Goal: Task Accomplishment & Management: Use online tool/utility

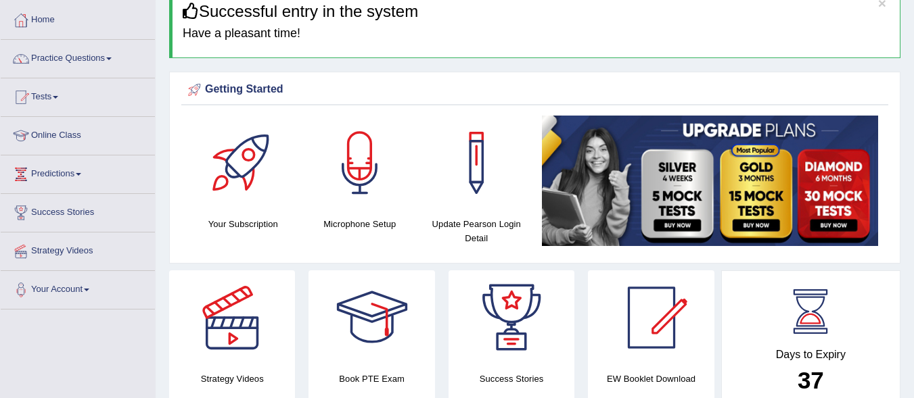
scroll to position [66, 0]
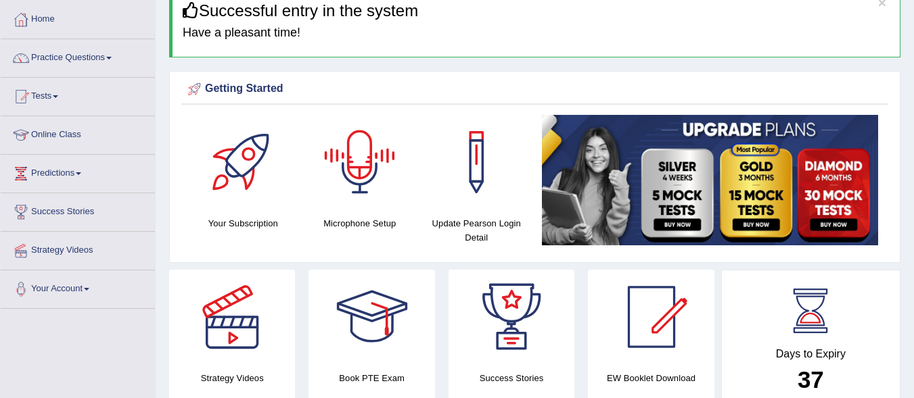
click at [352, 180] on div at bounding box center [360, 162] width 95 height 95
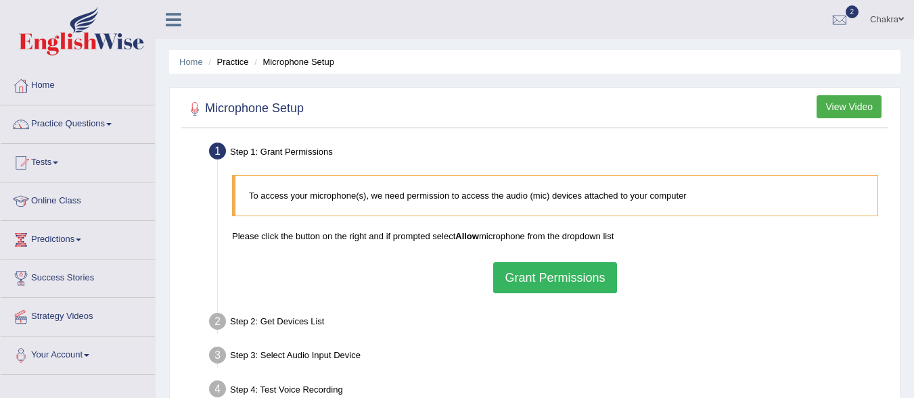
click at [555, 262] on button "Grant Permissions" at bounding box center [554, 277] width 123 height 31
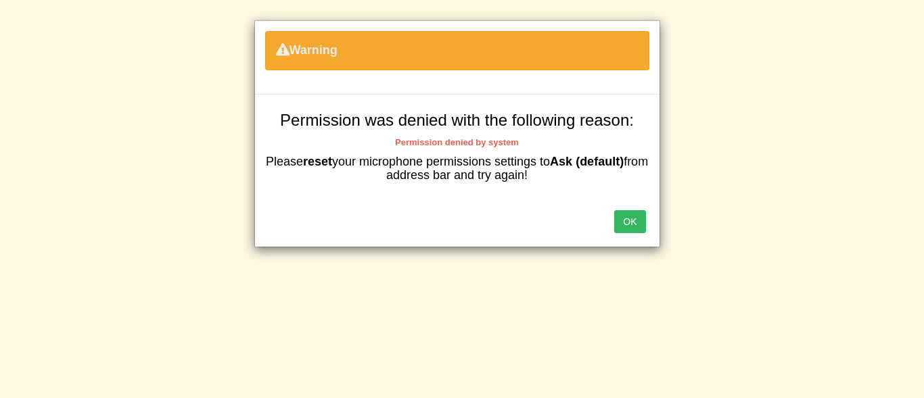
click at [630, 219] on button "OK" at bounding box center [629, 221] width 31 height 23
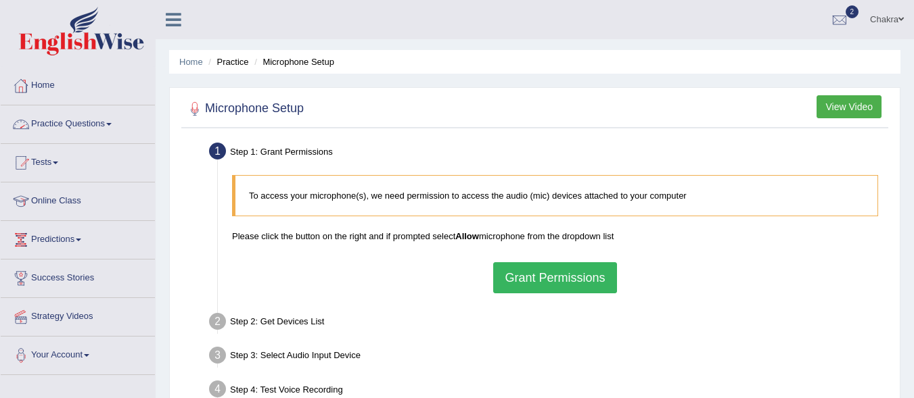
click at [175, 27] on icon at bounding box center [174, 20] width 16 height 18
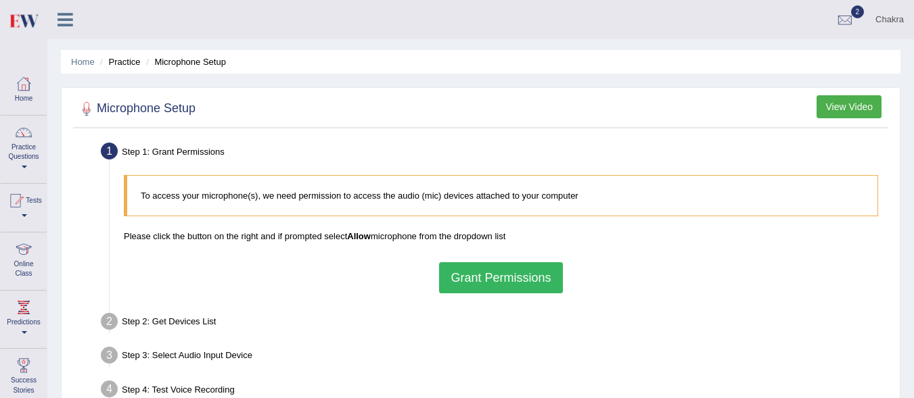
click at [64, 17] on icon at bounding box center [65, 20] width 16 height 18
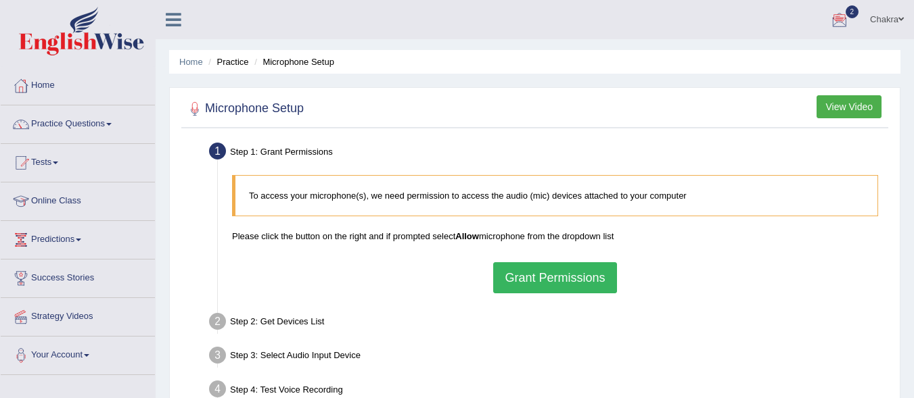
click at [842, 21] on div at bounding box center [839, 20] width 20 height 20
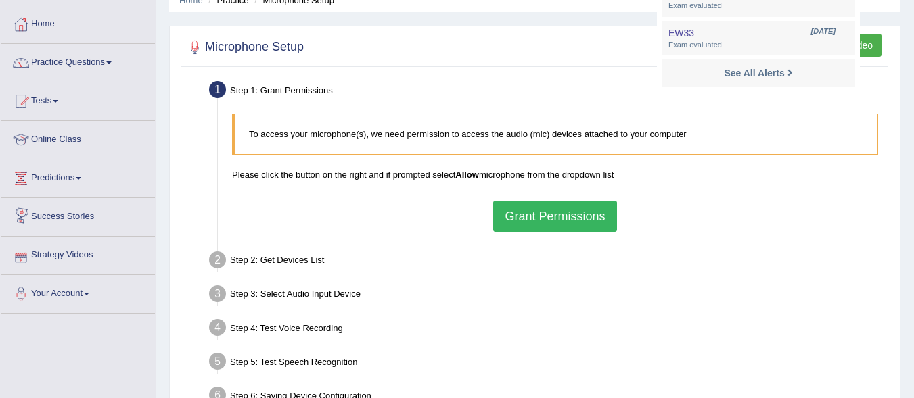
scroll to position [312, 0]
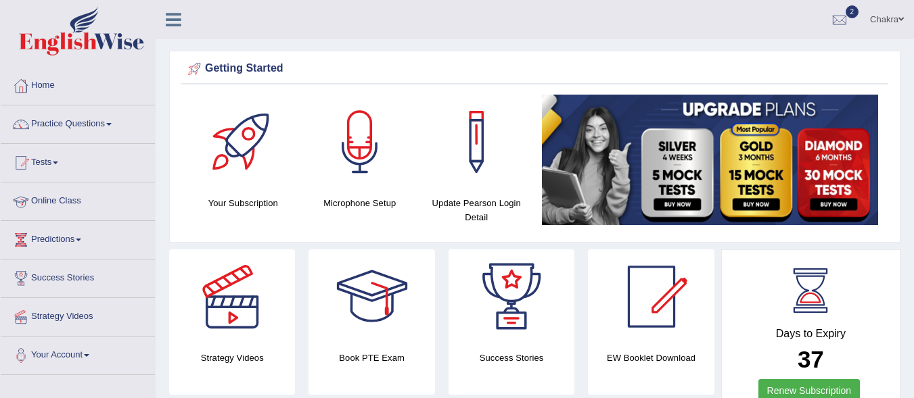
click at [67, 202] on link "Online Class" at bounding box center [78, 200] width 154 height 34
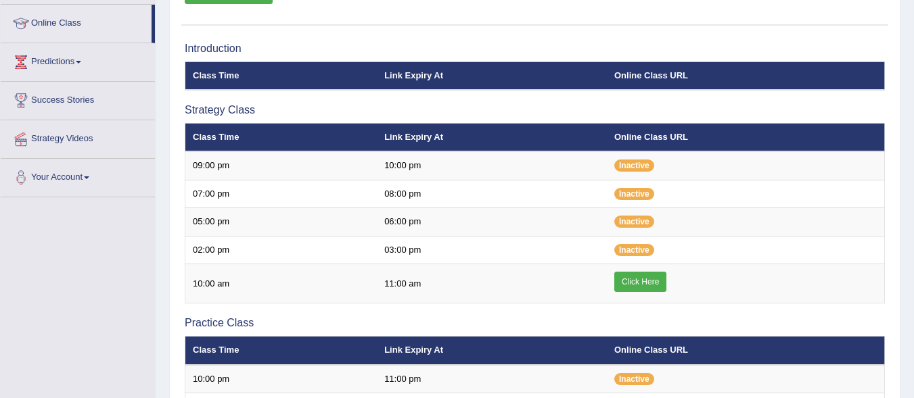
scroll to position [202, 0]
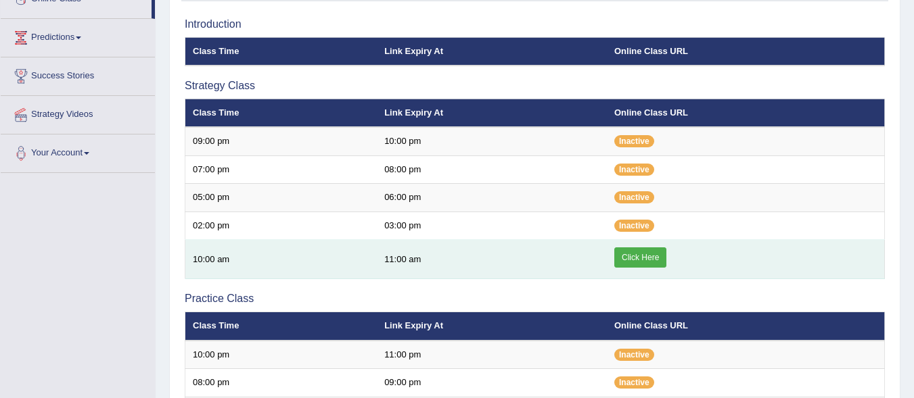
click at [640, 254] on link "Click Here" at bounding box center [640, 258] width 52 height 20
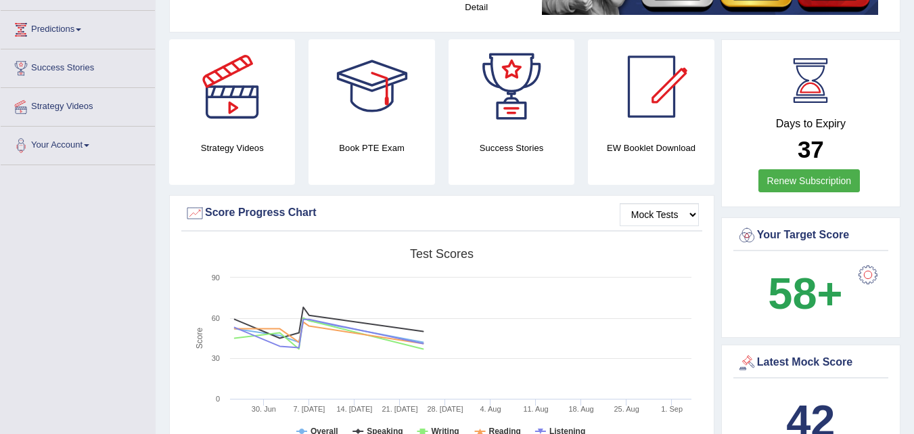
scroll to position [210, 0]
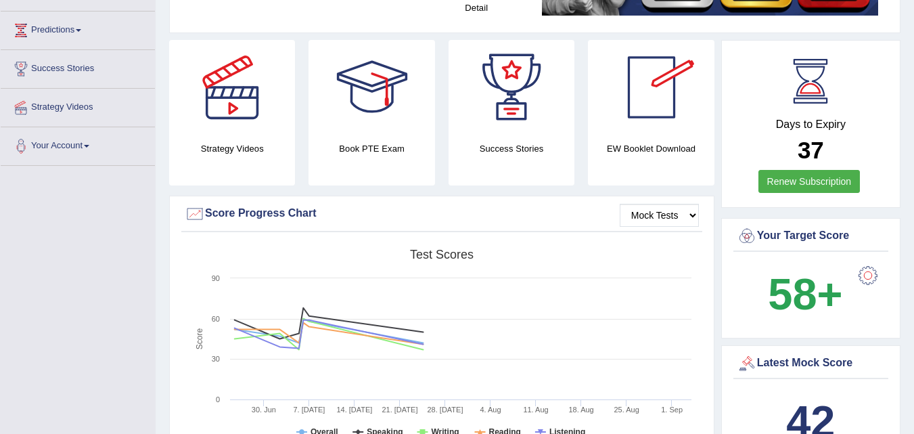
click at [641, 106] on div at bounding box center [651, 87] width 95 height 95
click at [655, 103] on div at bounding box center [651, 87] width 95 height 95
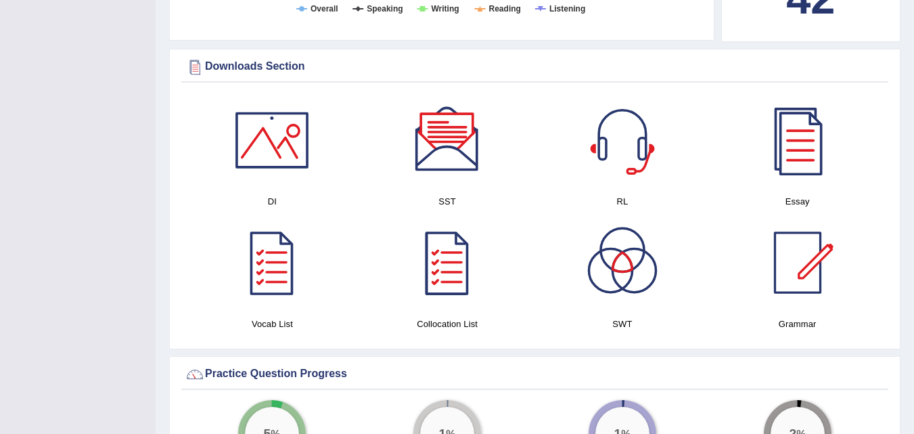
scroll to position [633, 0]
click at [450, 147] on div at bounding box center [447, 139] width 95 height 95
